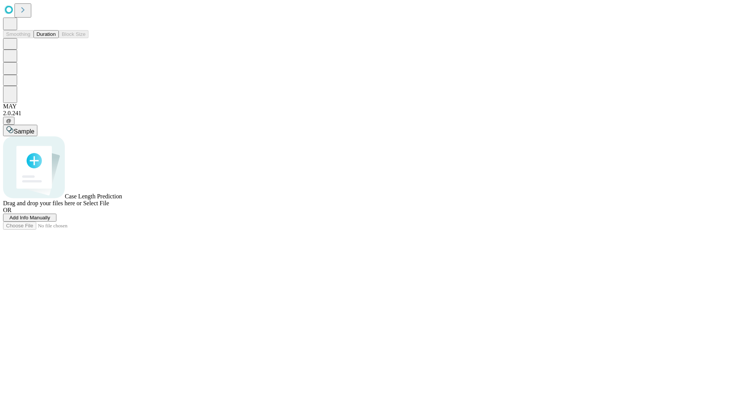
click at [56, 38] on button "Duration" at bounding box center [46, 34] width 25 height 8
click at [50, 220] on span "Add Info Manually" at bounding box center [30, 218] width 41 height 6
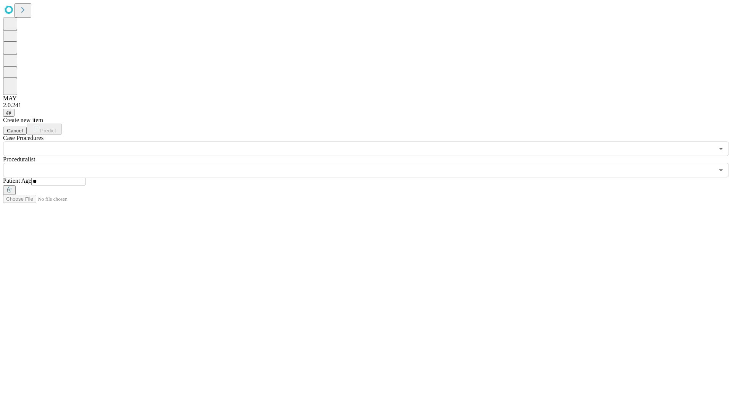
type input "**"
click at [371, 163] on input "text" at bounding box center [358, 170] width 711 height 14
